Goal: Information Seeking & Learning: Learn about a topic

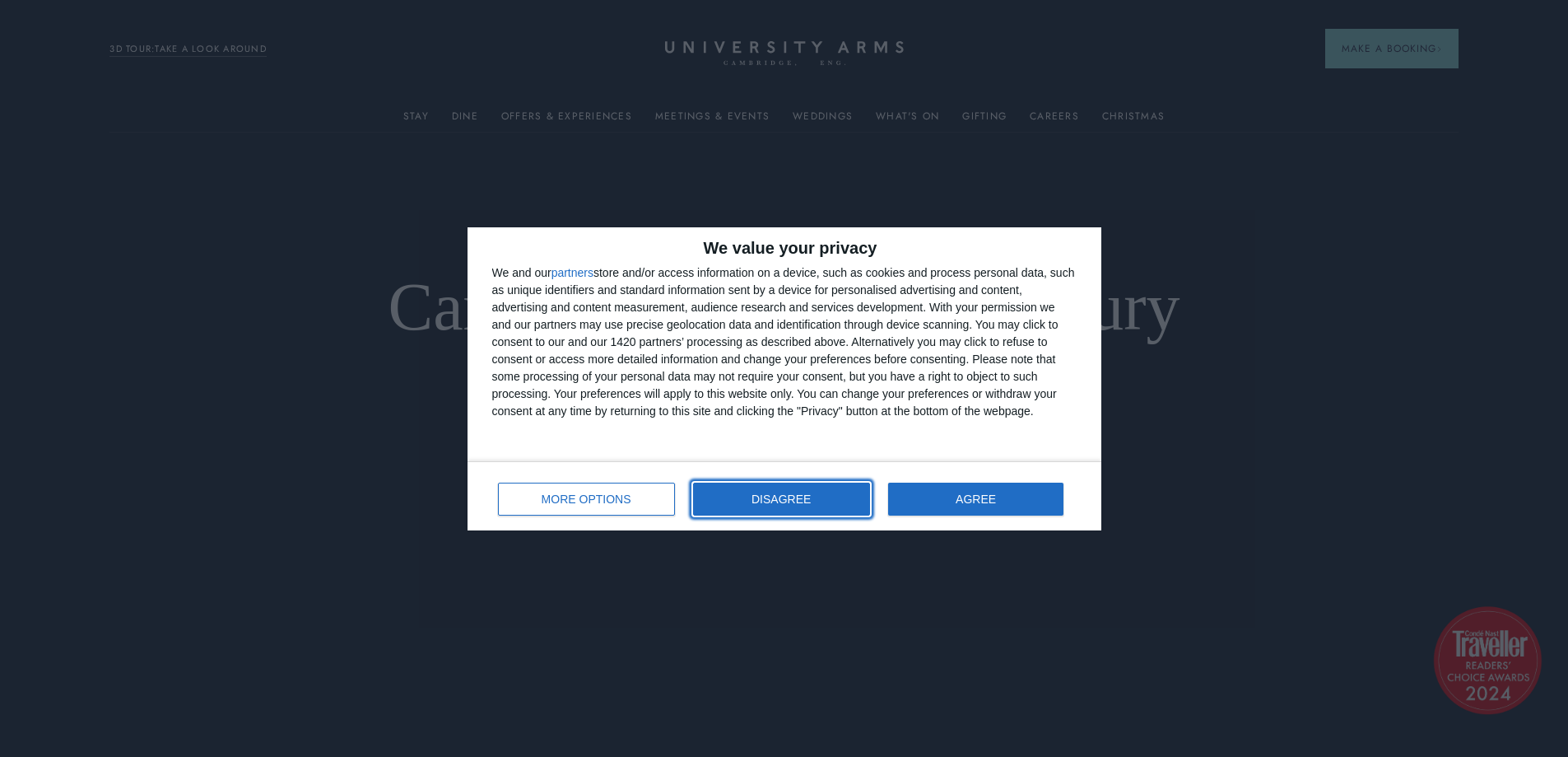
click at [784, 505] on button "DISAGREE" at bounding box center [781, 499] width 177 height 33
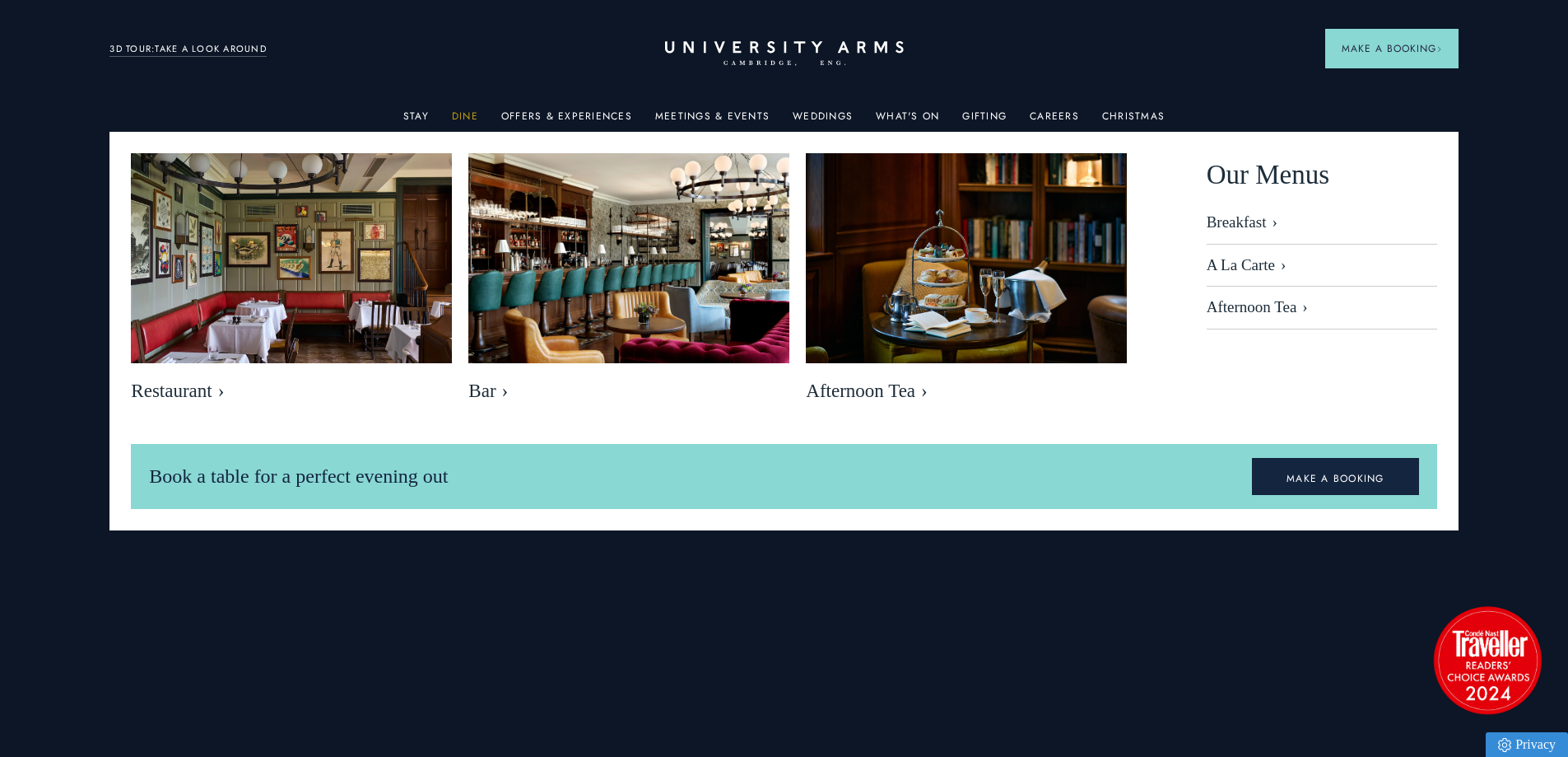
click at [463, 113] on link "Dine" at bounding box center [465, 121] width 26 height 22
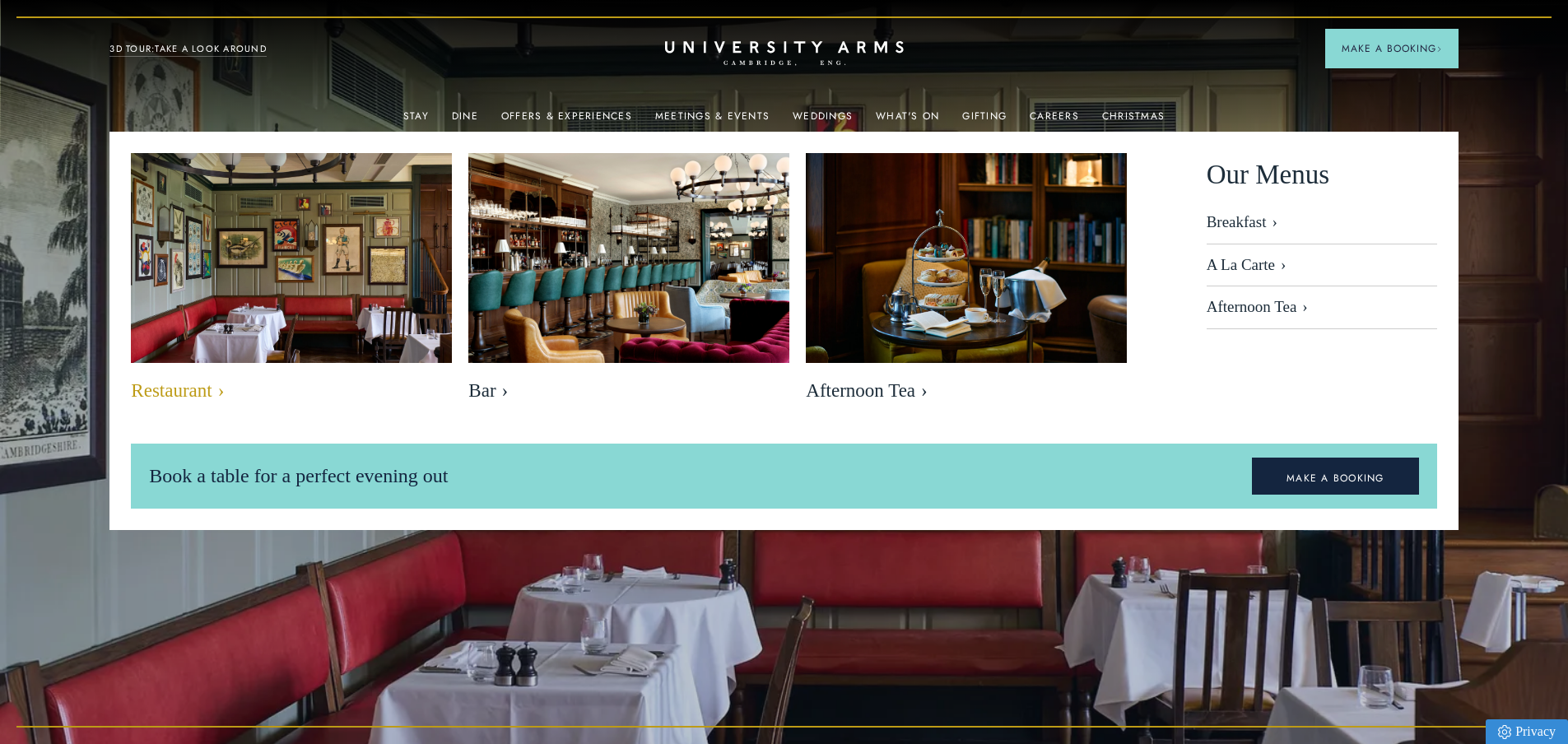
click at [336, 302] on img at bounding box center [292, 260] width 370 height 246
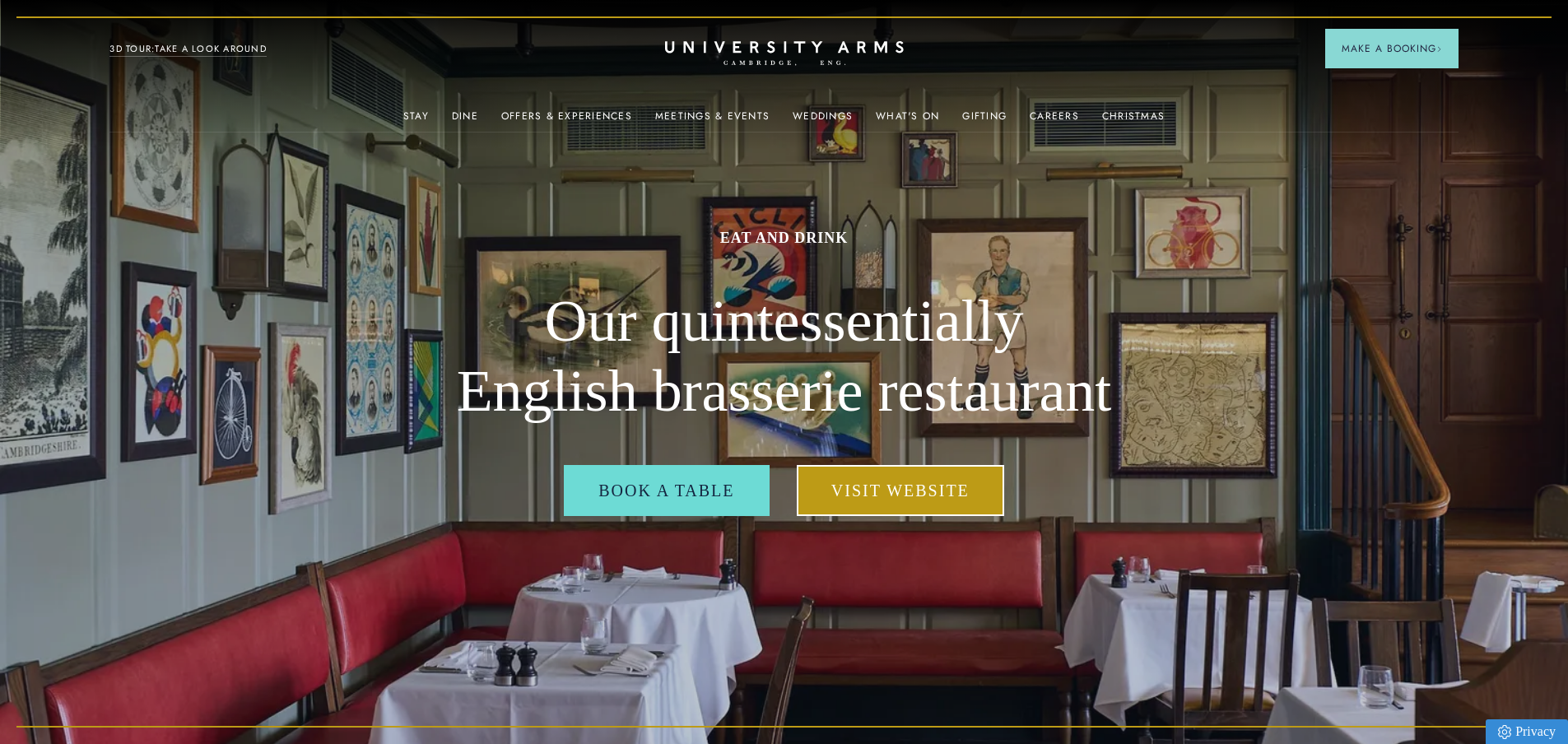
click at [904, 496] on link "Visit Website" at bounding box center [901, 490] width 208 height 51
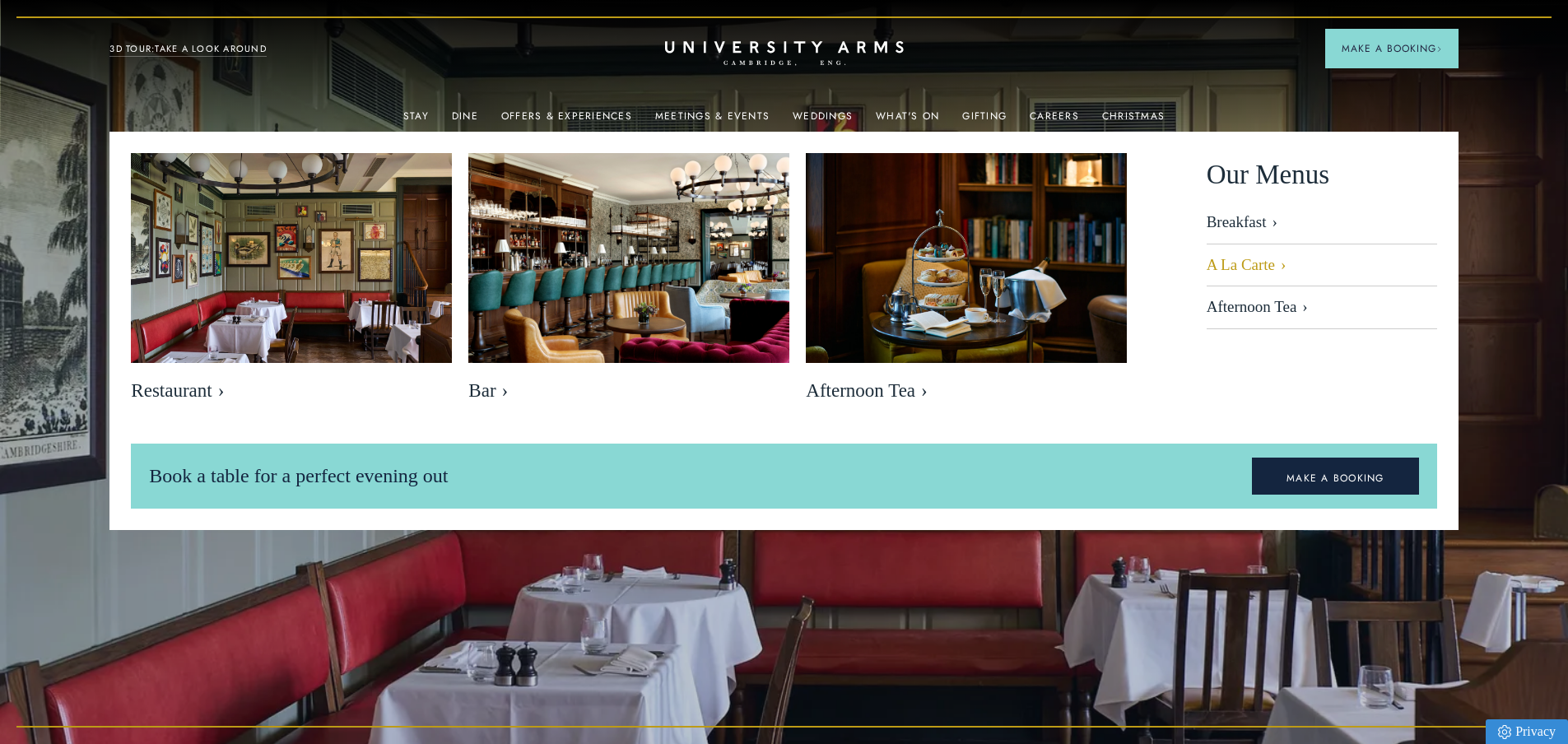
click at [1257, 263] on link "A La Carte" at bounding box center [1322, 265] width 230 height 43
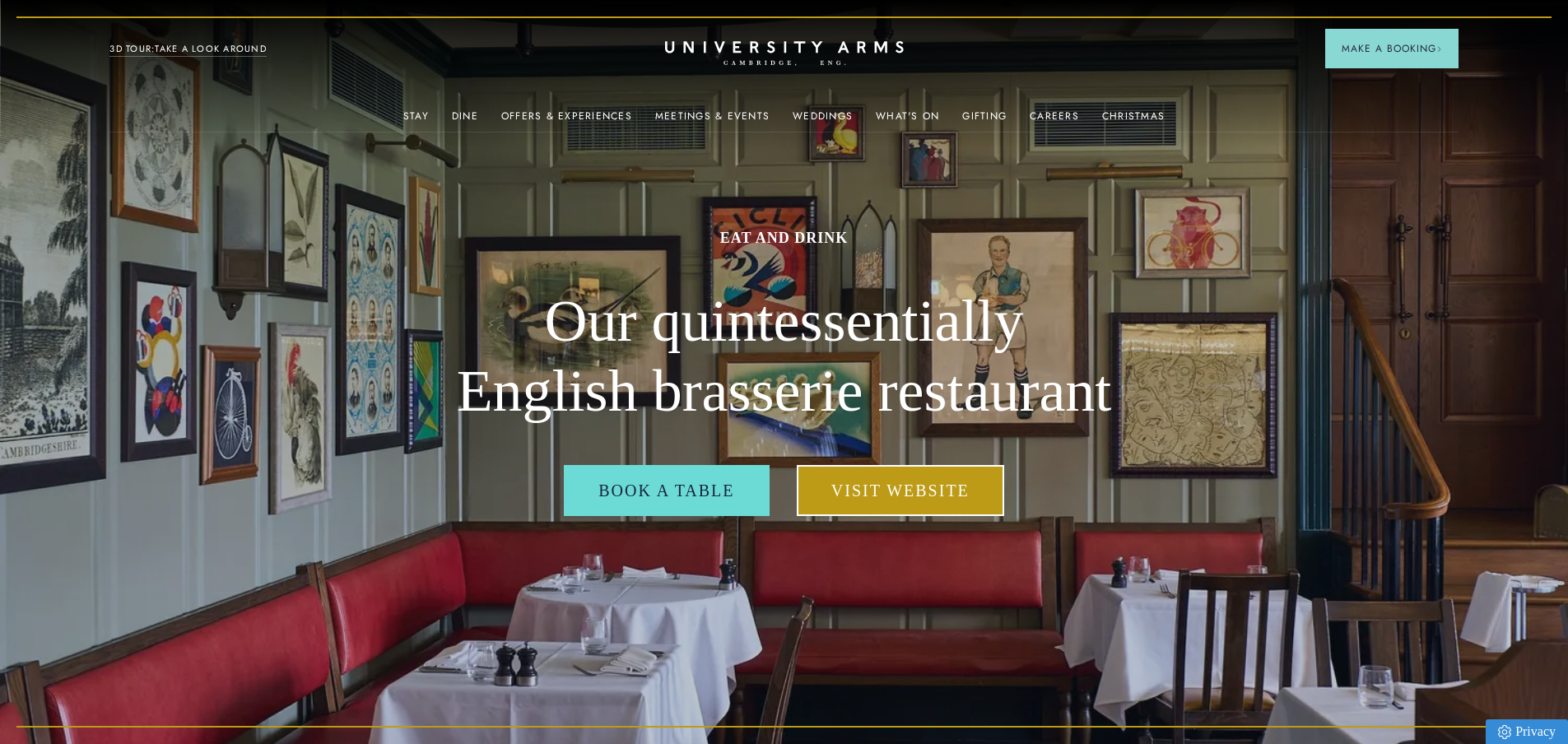
click at [901, 495] on link "Visit Website" at bounding box center [901, 490] width 208 height 51
click at [614, 108] on div "Offers & Experiences" at bounding box center [567, 115] width 131 height 33
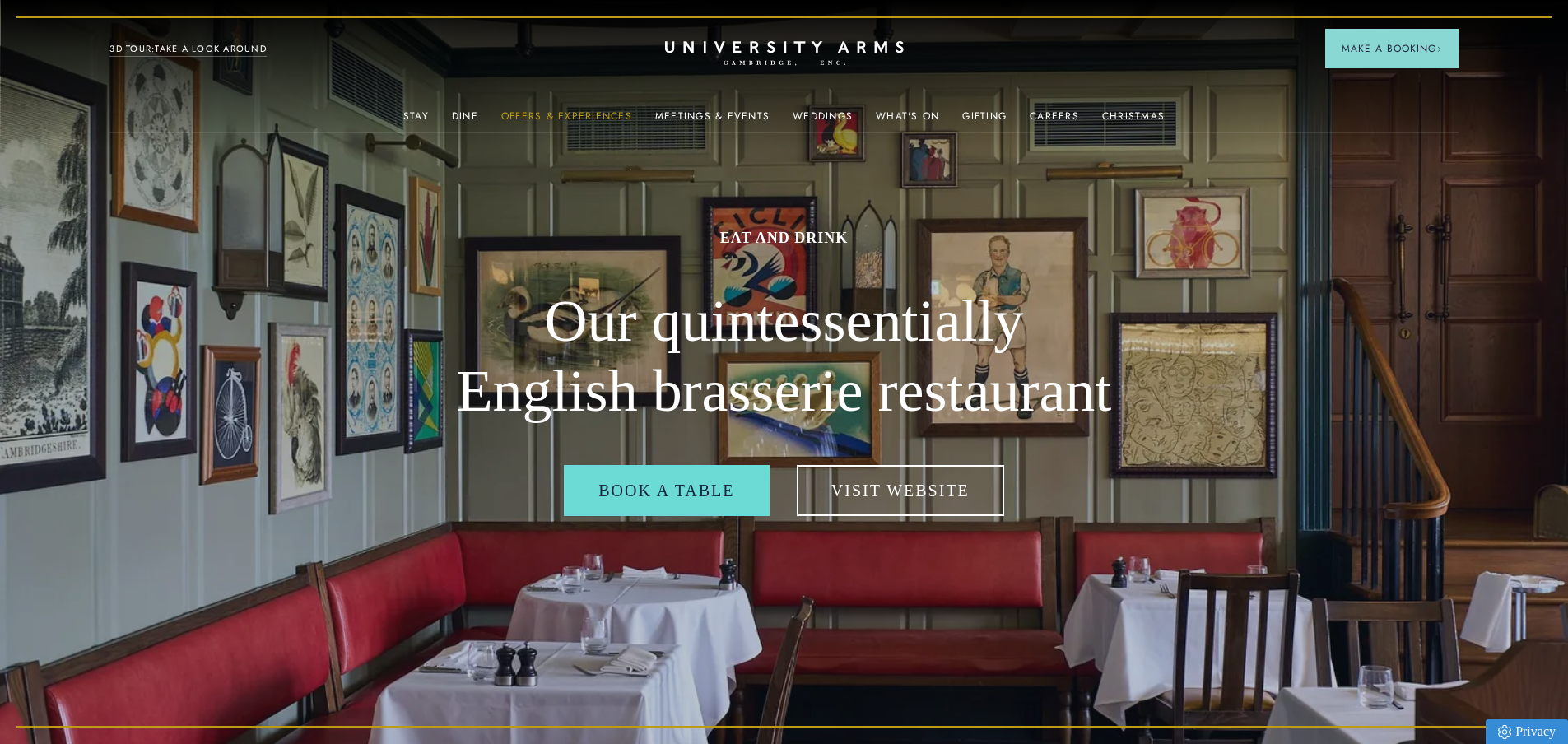
click at [574, 115] on link "Offers & Experiences" at bounding box center [567, 121] width 131 height 22
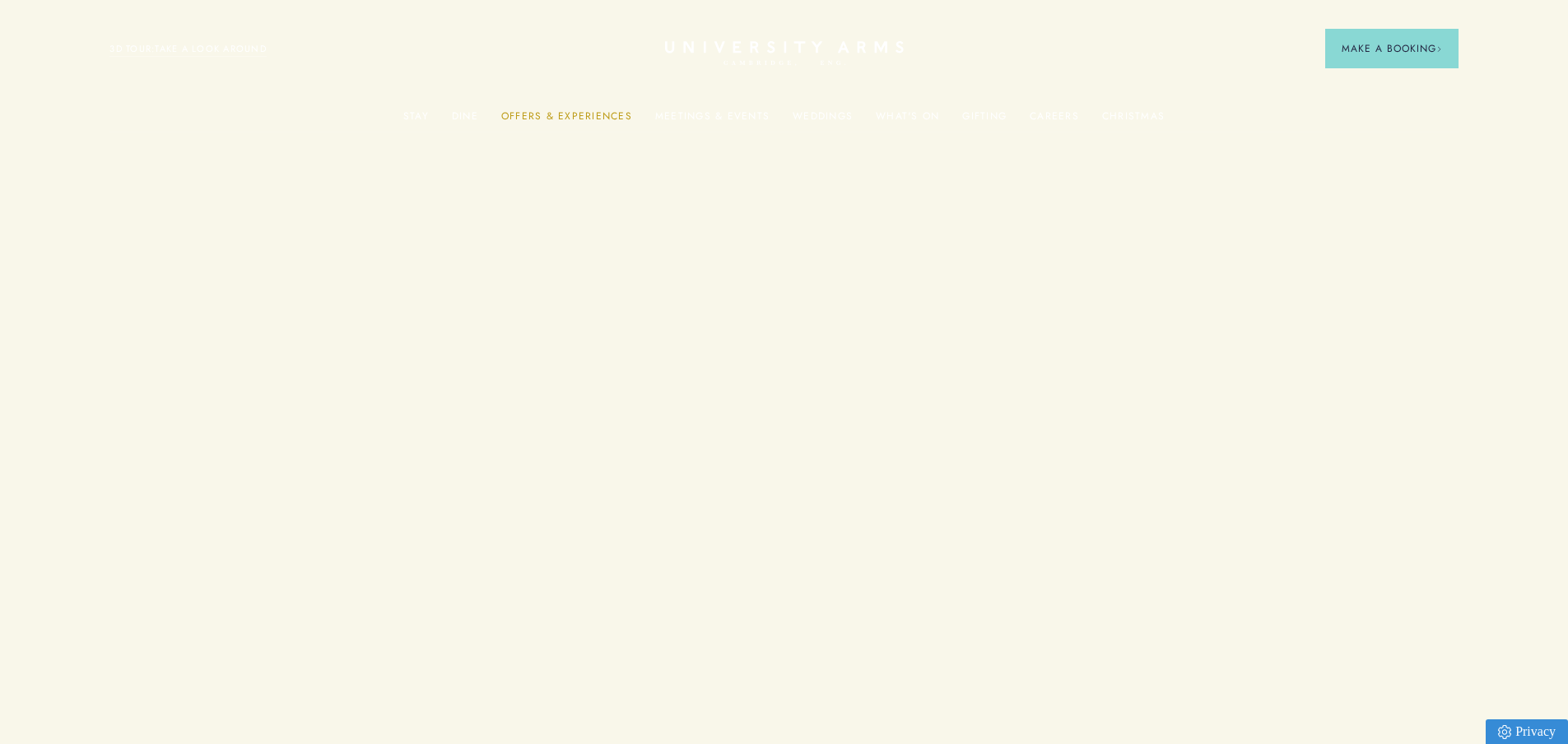
click at [574, 115] on link "Offers & Experiences" at bounding box center [567, 121] width 131 height 22
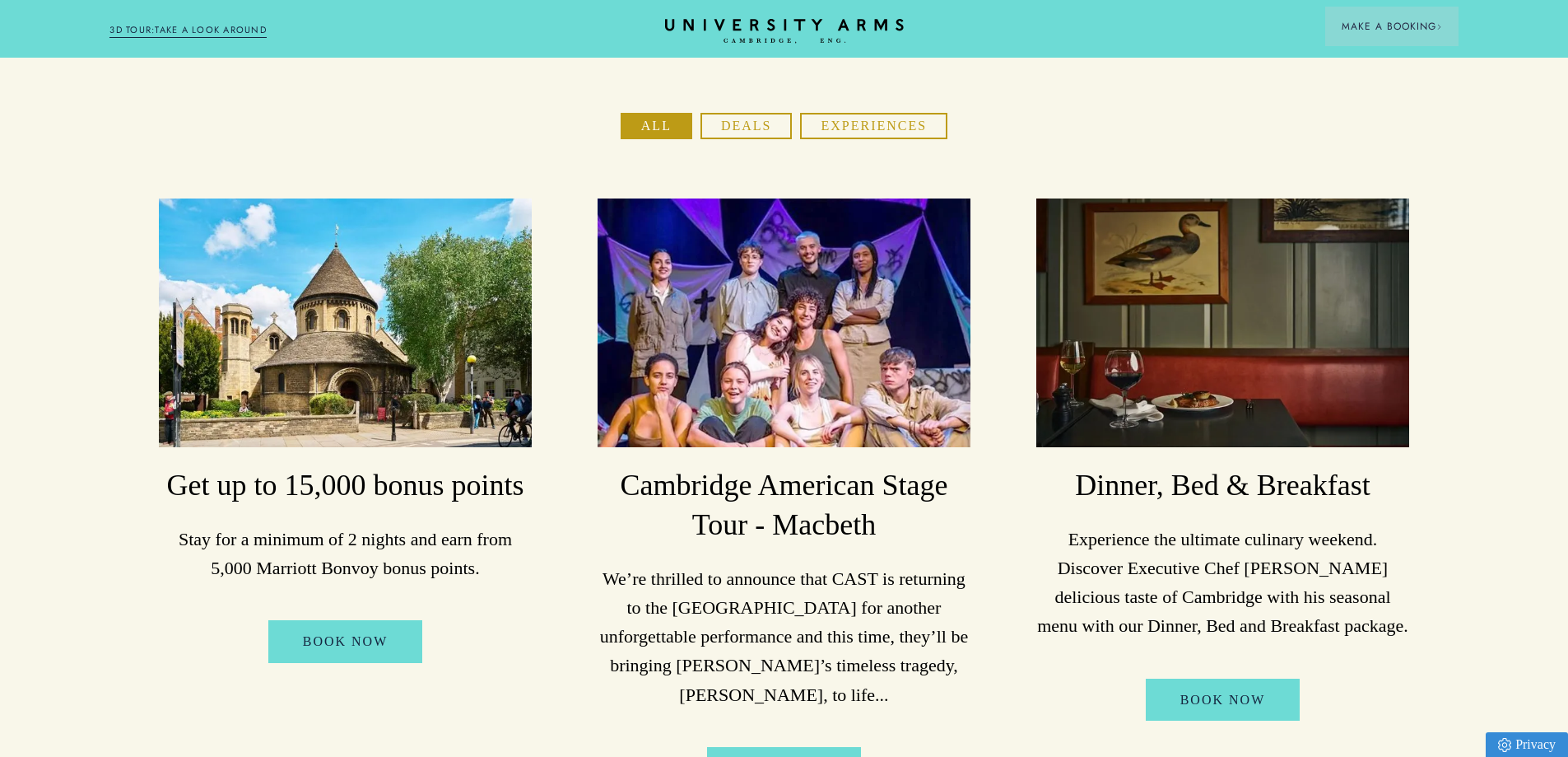
scroll to position [165, 0]
